Goal: Task Accomplishment & Management: Use online tool/utility

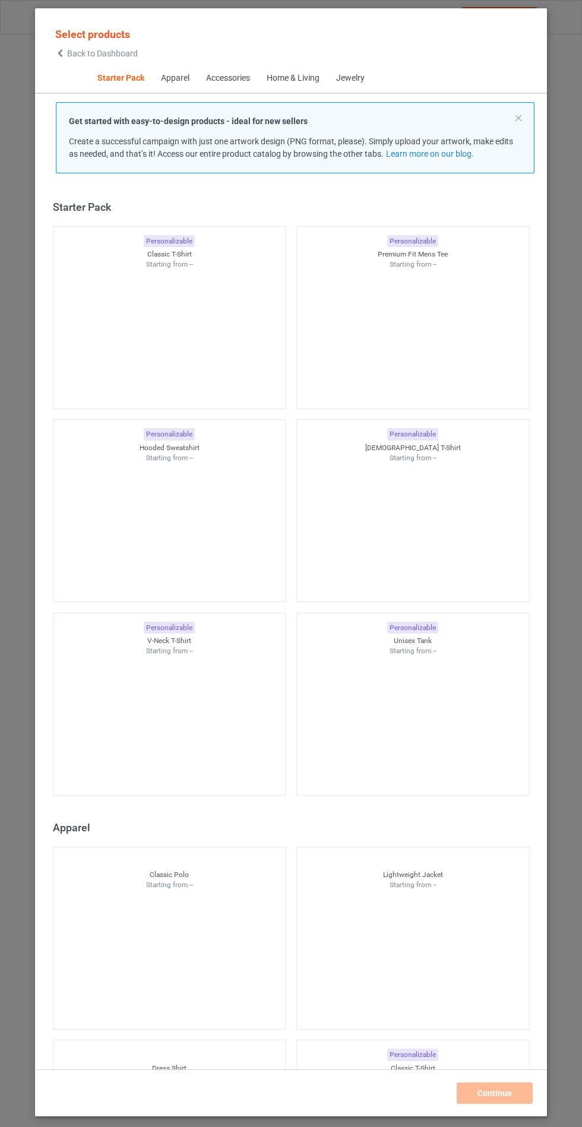
scroll to position [14, 0]
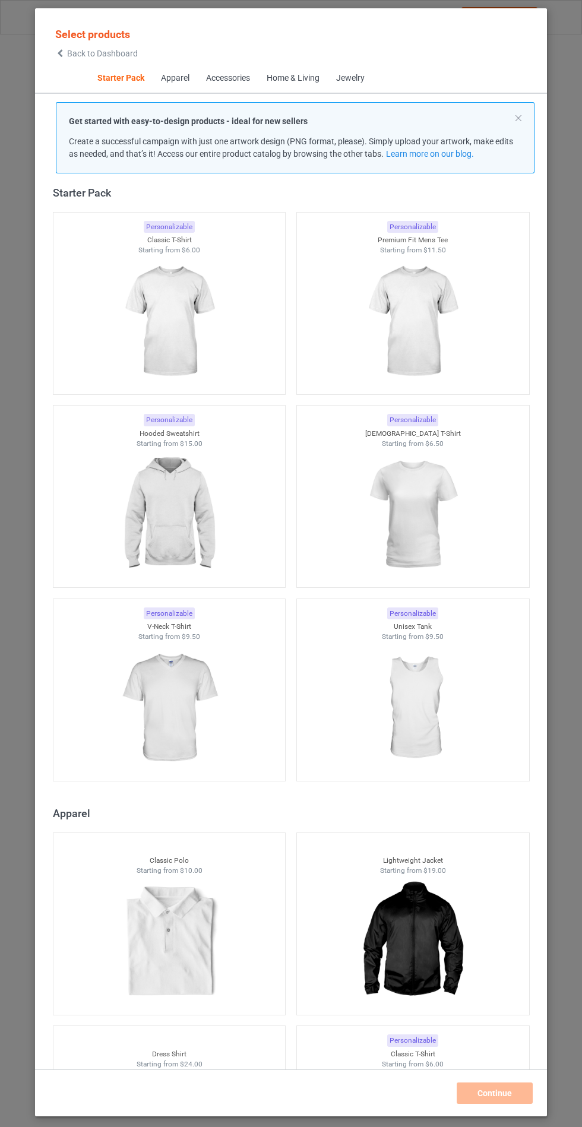
click at [201, 499] on img at bounding box center [169, 514] width 106 height 133
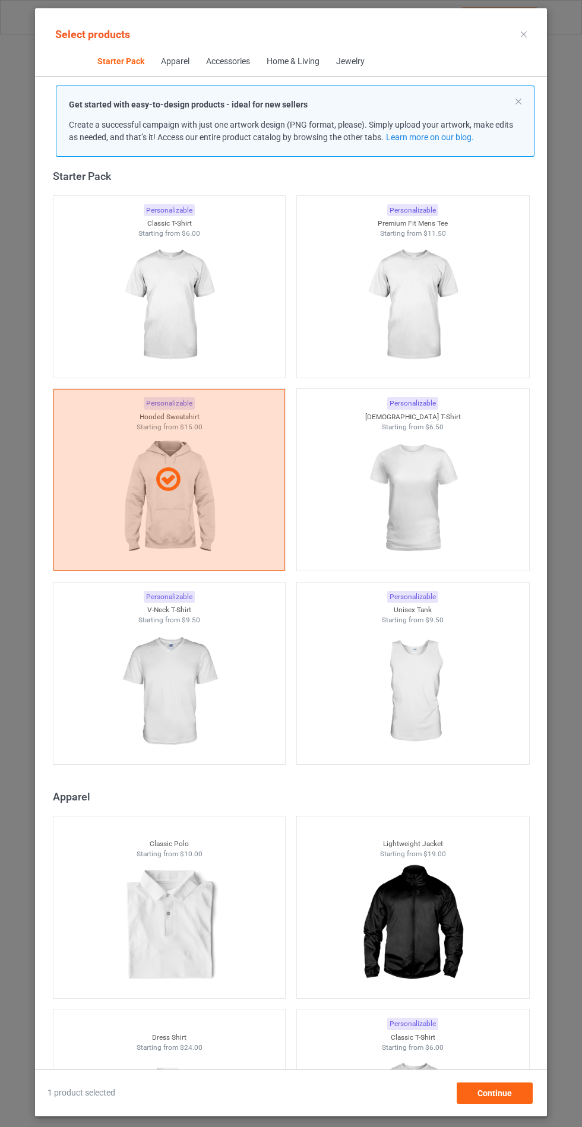
scroll to position [69, 0]
click at [494, 1096] on span "Continue" at bounding box center [494, 1094] width 34 height 10
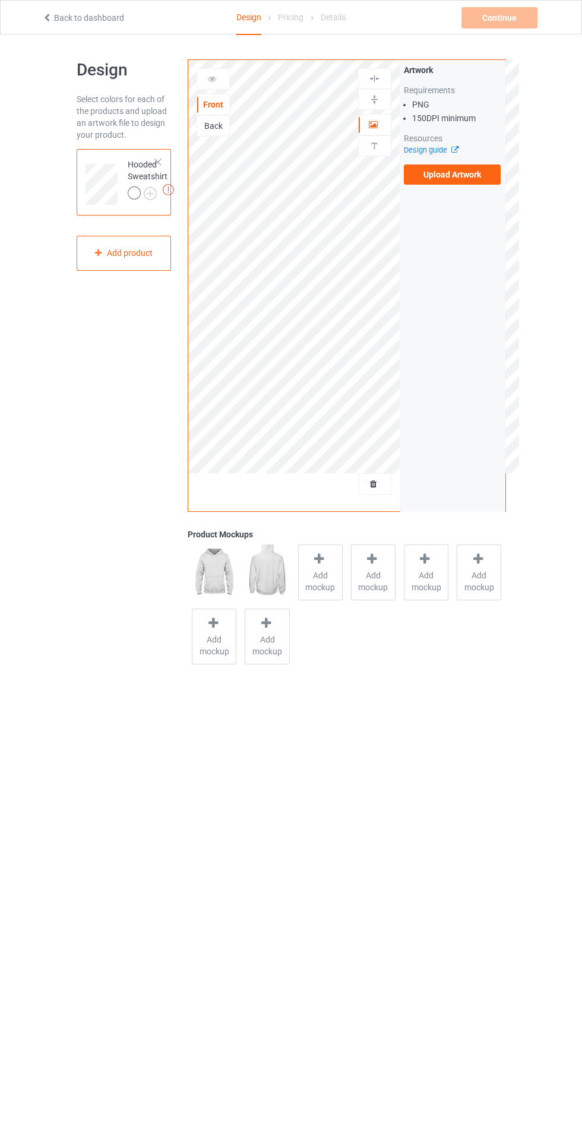
click at [476, 182] on label "Upload Artwork" at bounding box center [452, 175] width 97 height 20
click at [0, 0] on input "Upload Artwork" at bounding box center [0, 0] width 0 height 0
